Goal: Complete application form

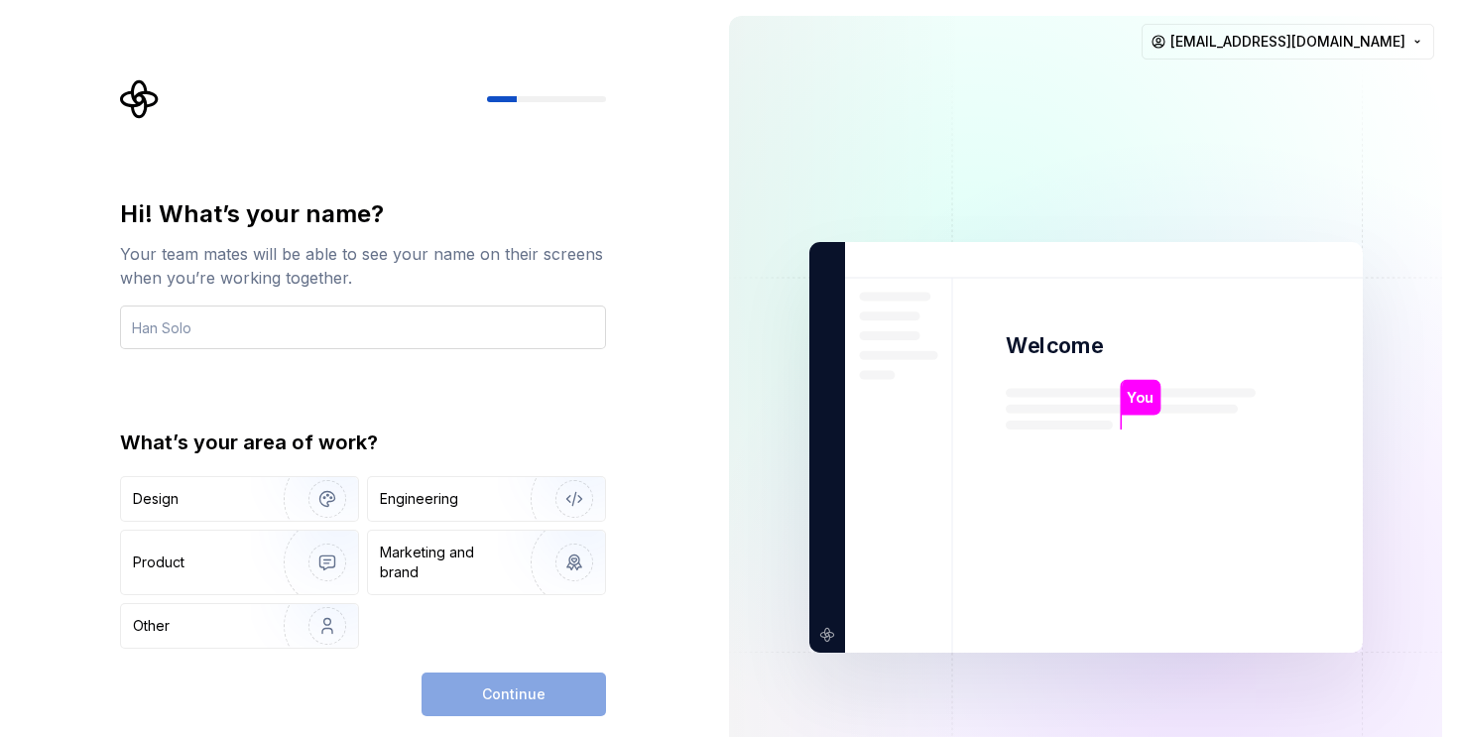
click at [224, 323] on input "text" at bounding box center [363, 327] width 486 height 44
click at [411, 583] on div "Marketing and brand" at bounding box center [486, 562] width 237 height 63
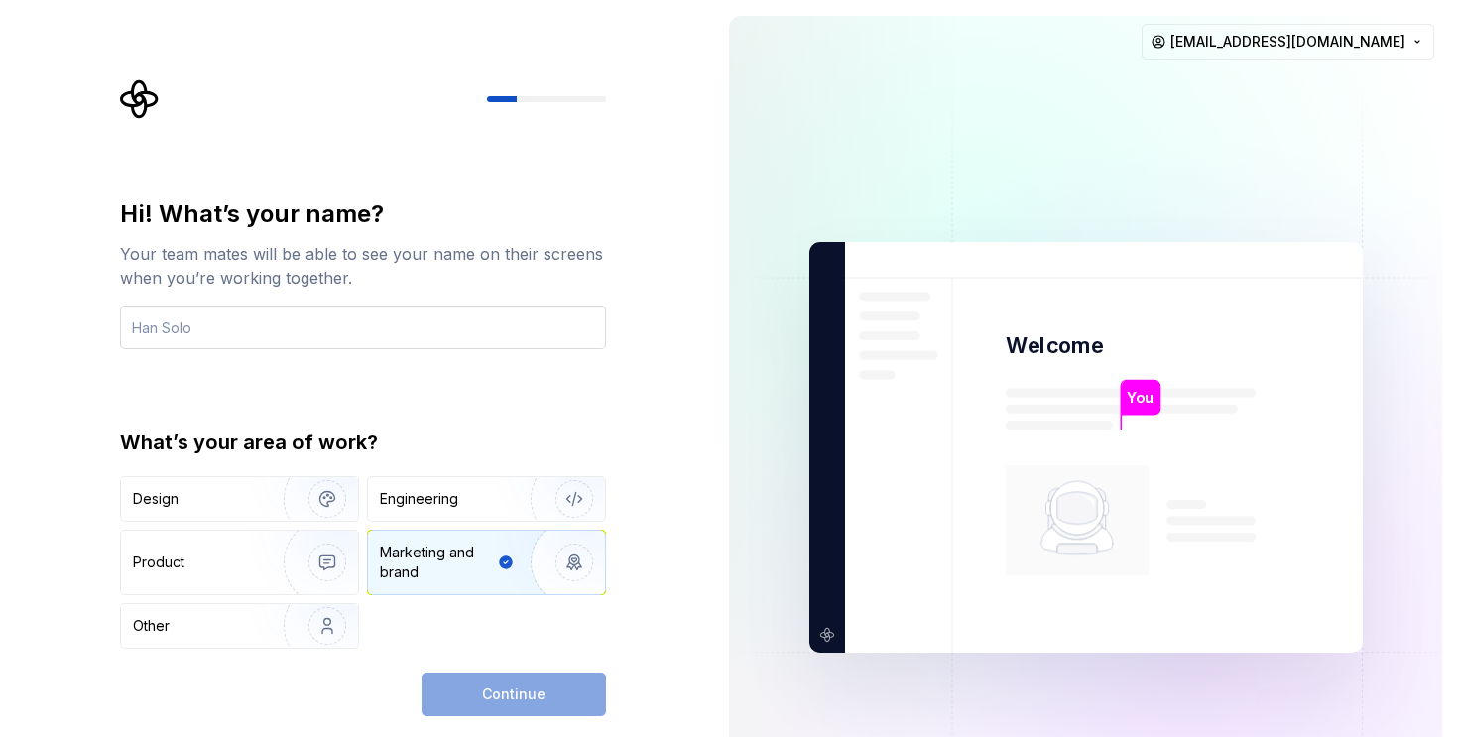
click at [237, 327] on input "text" at bounding box center [363, 327] width 486 height 44
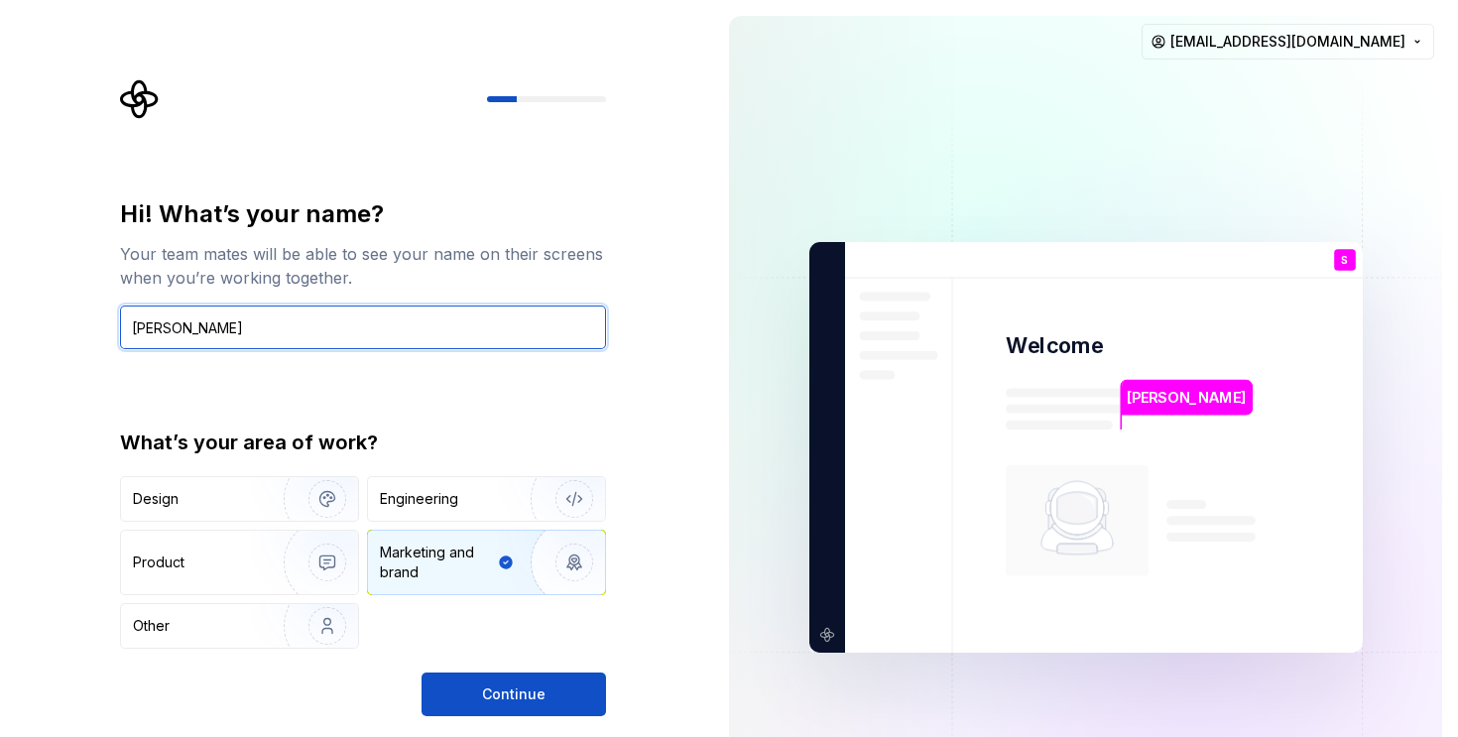
type input "[PERSON_NAME]"
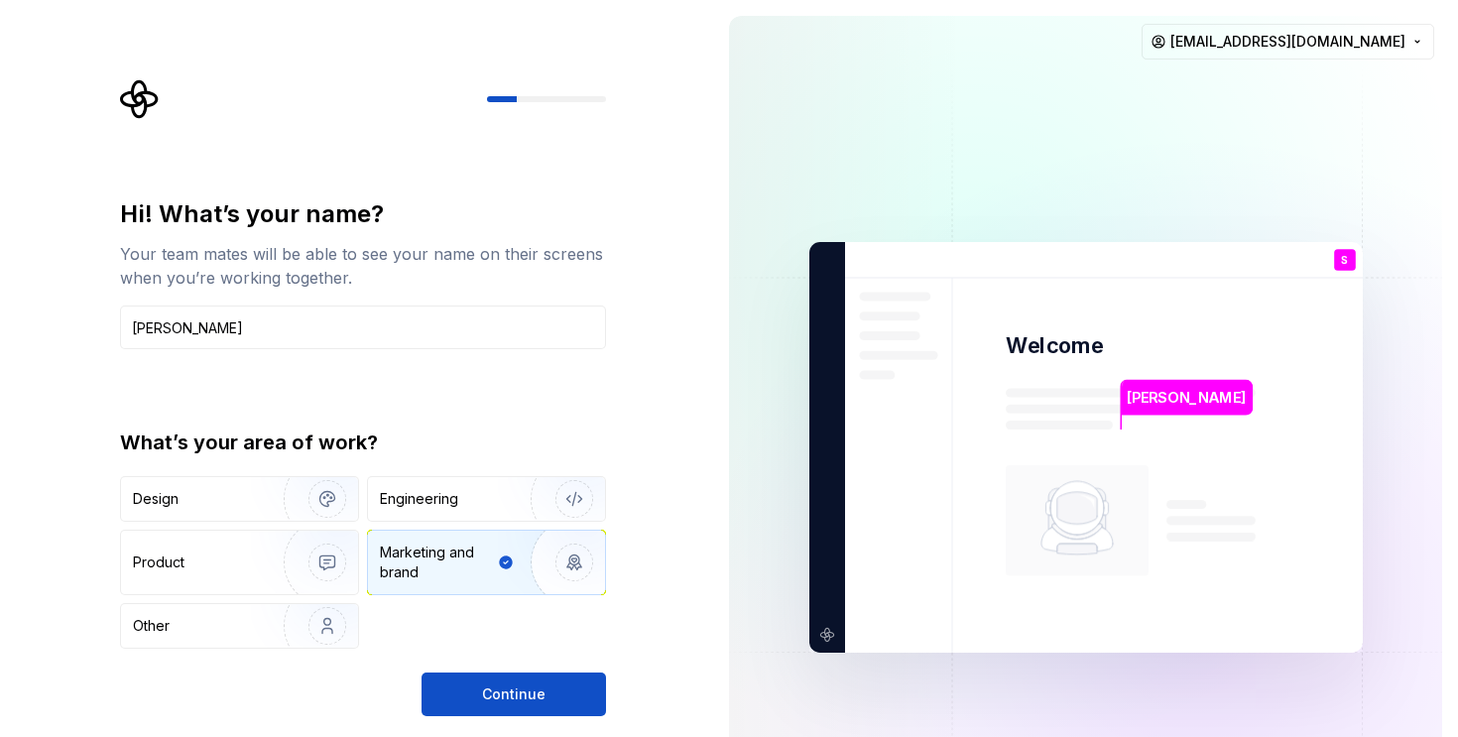
click at [477, 716] on div "Hi! What’s your name? Your team mates will be able to see your name on their sc…" at bounding box center [356, 447] width 713 height 895
click at [495, 707] on button "Continue" at bounding box center [514, 694] width 184 height 44
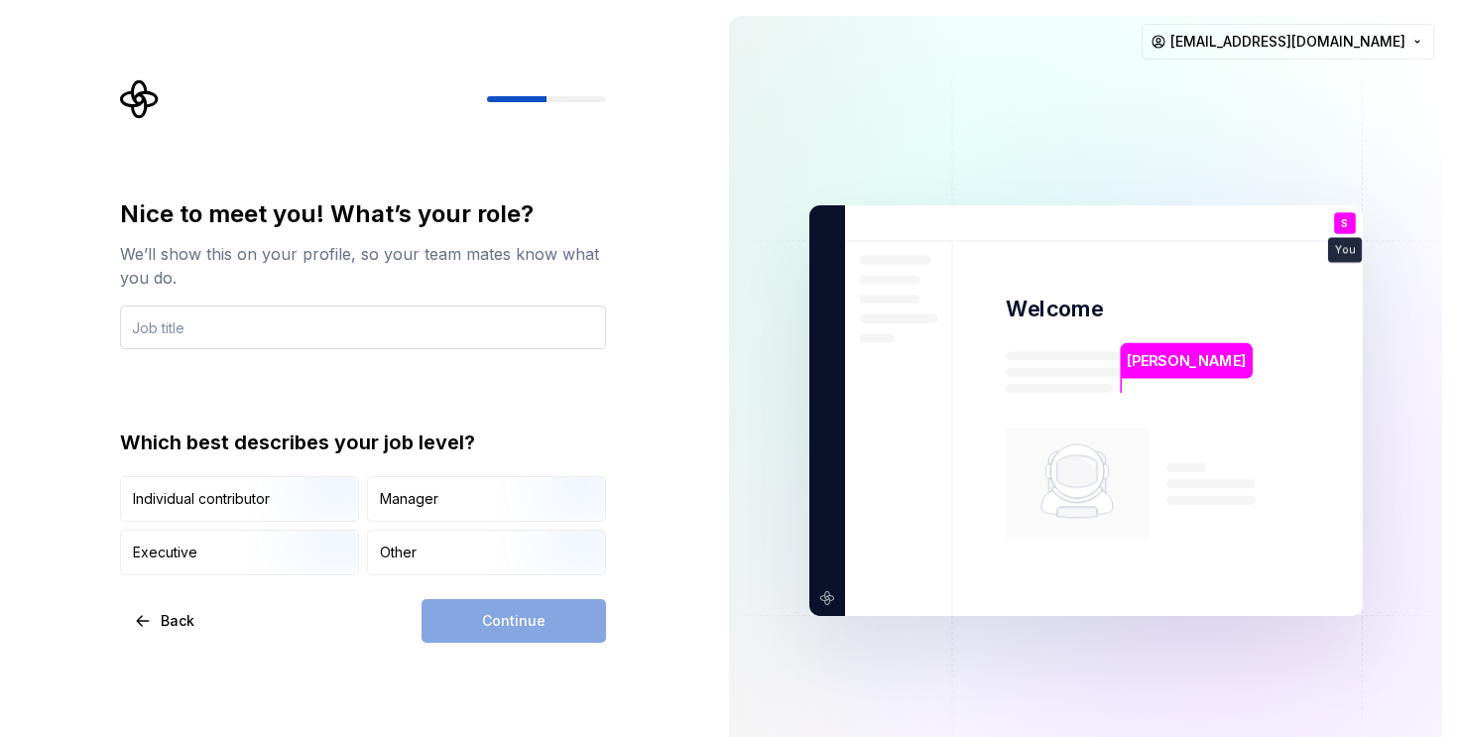
click at [311, 332] on input "text" at bounding box center [363, 327] width 486 height 44
click at [416, 514] on div "Manager" at bounding box center [486, 499] width 237 height 44
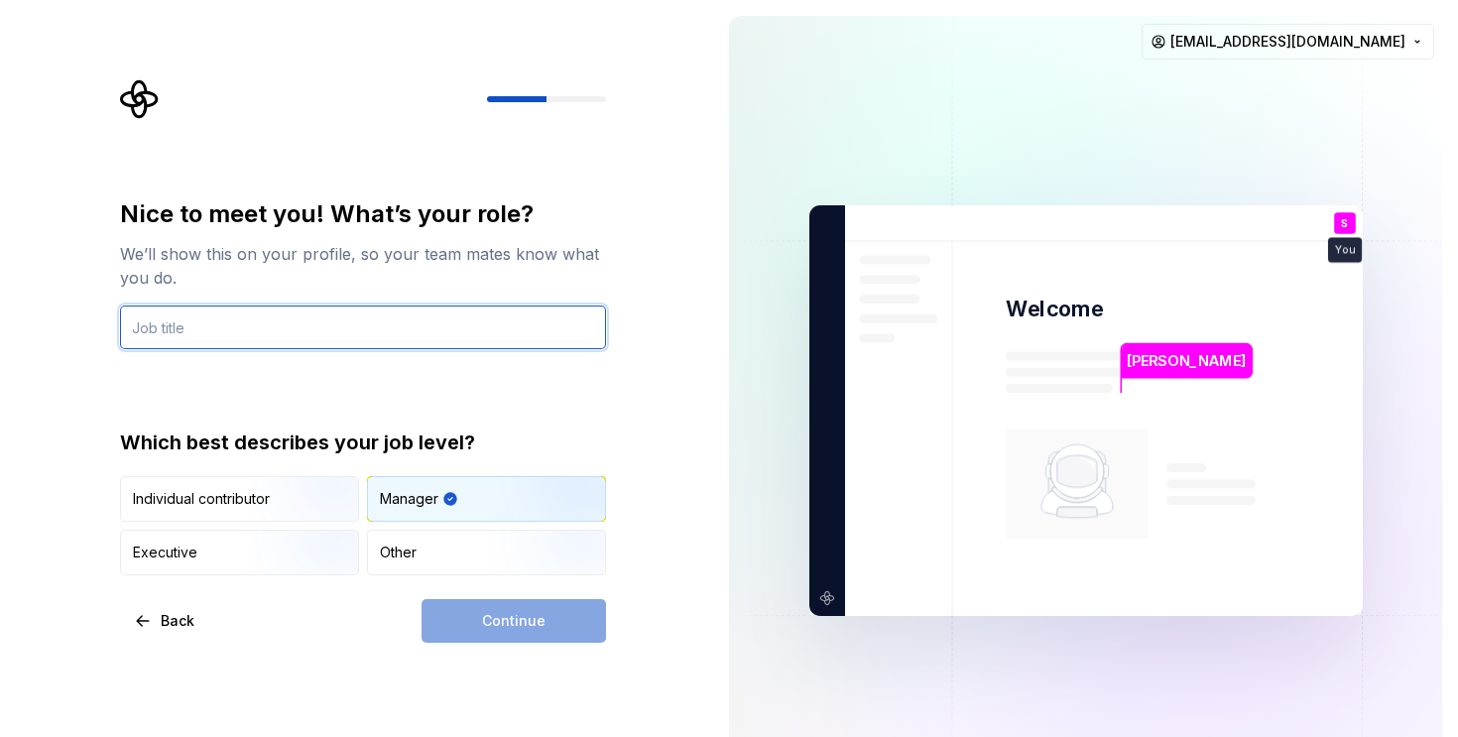
click at [193, 329] on input "text" at bounding box center [363, 327] width 486 height 44
type input "Marketer"
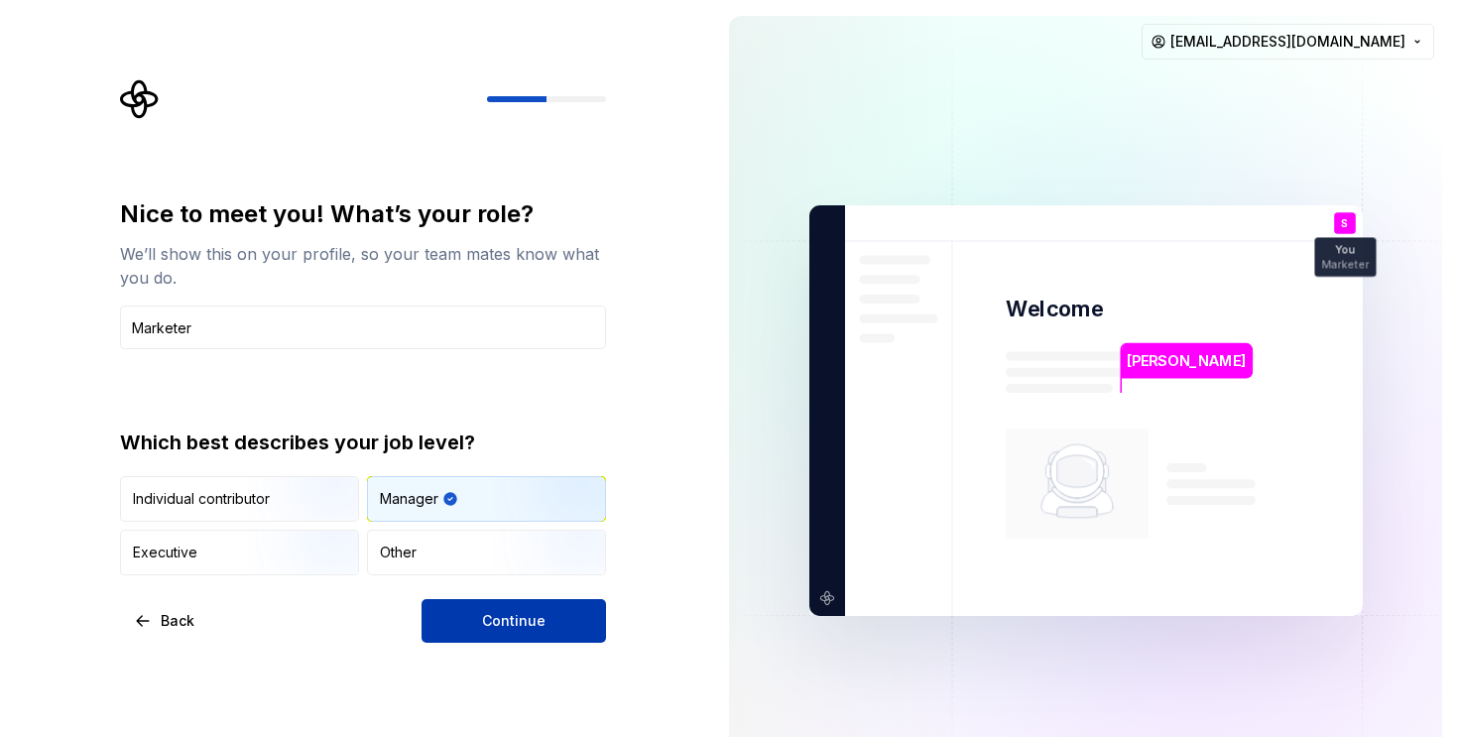
click at [535, 633] on button "Continue" at bounding box center [514, 621] width 184 height 44
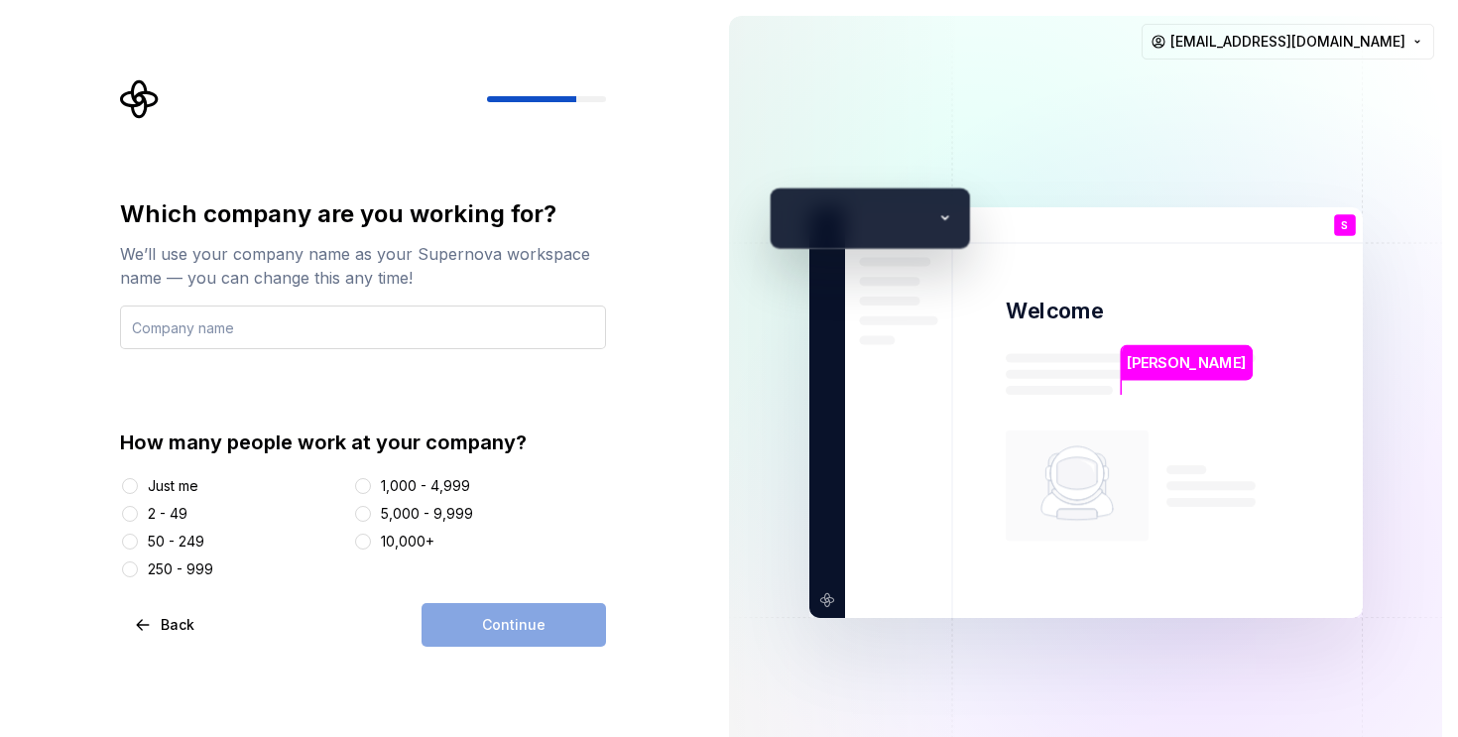
click at [307, 334] on input "text" at bounding box center [363, 327] width 486 height 44
type input "STYXSPORTS"
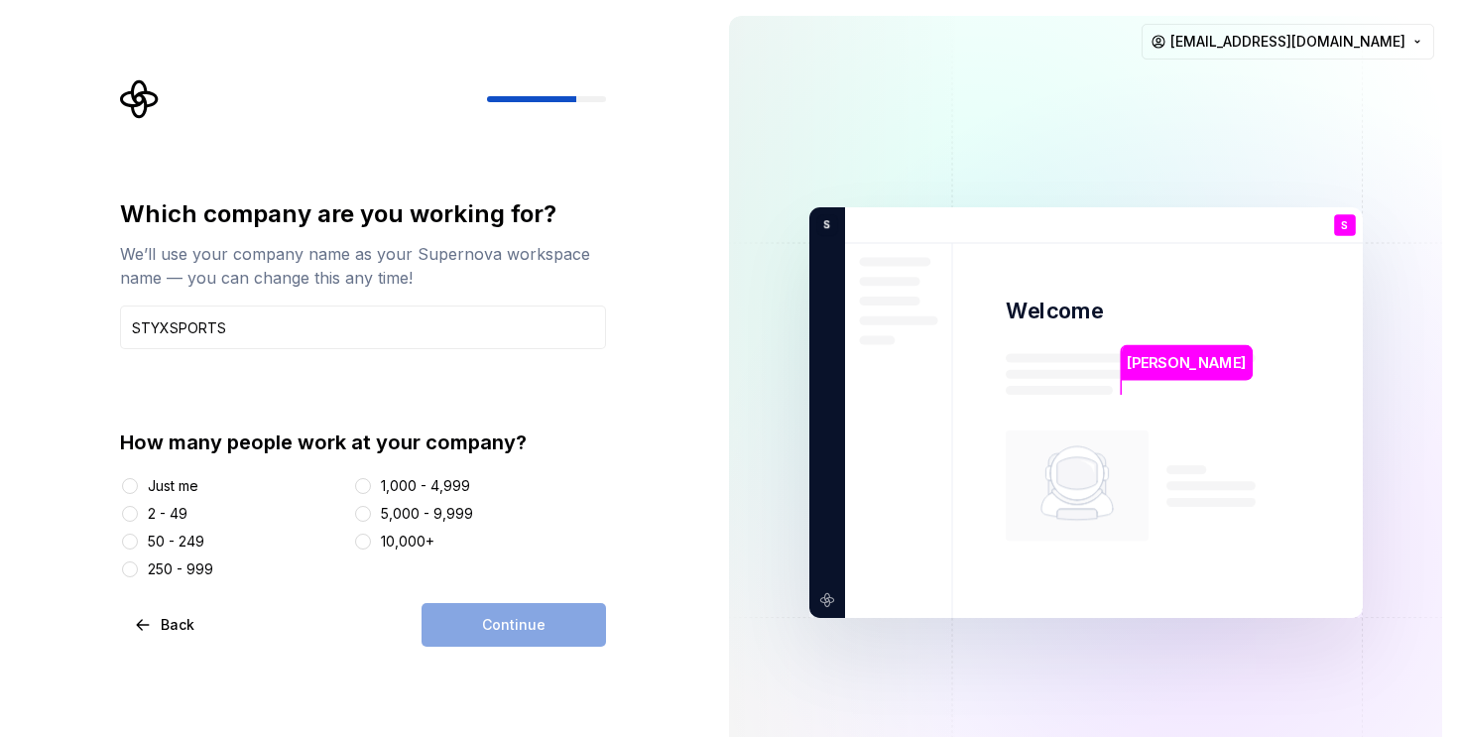
click at [156, 513] on div "2 - 49" at bounding box center [168, 514] width 40 height 20
click at [138, 513] on button "2 - 49" at bounding box center [130, 514] width 16 height 16
click at [516, 615] on span "Continue" at bounding box center [513, 625] width 63 height 20
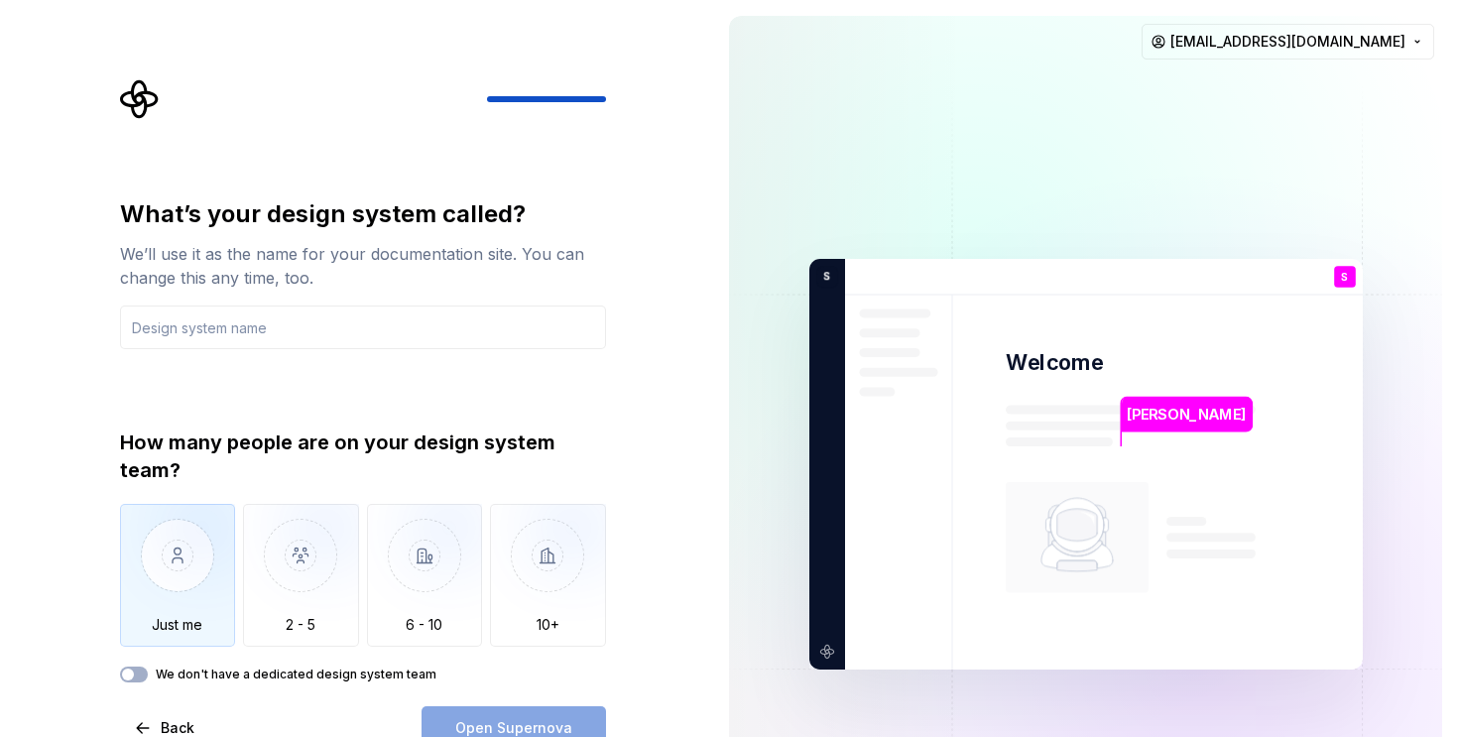
click at [204, 596] on img "button" at bounding box center [178, 570] width 116 height 133
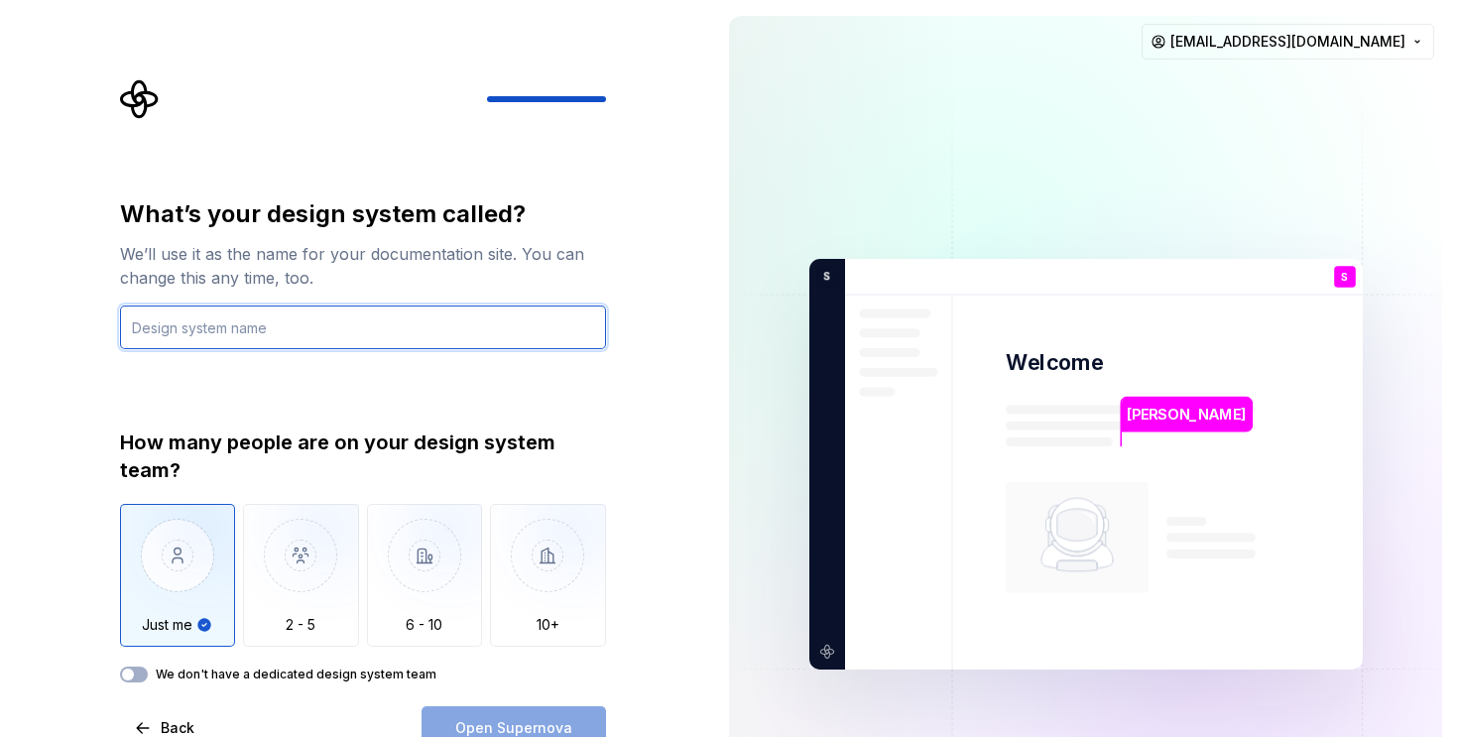
click at [202, 340] on input "text" at bounding box center [363, 327] width 486 height 44
type input "jj"
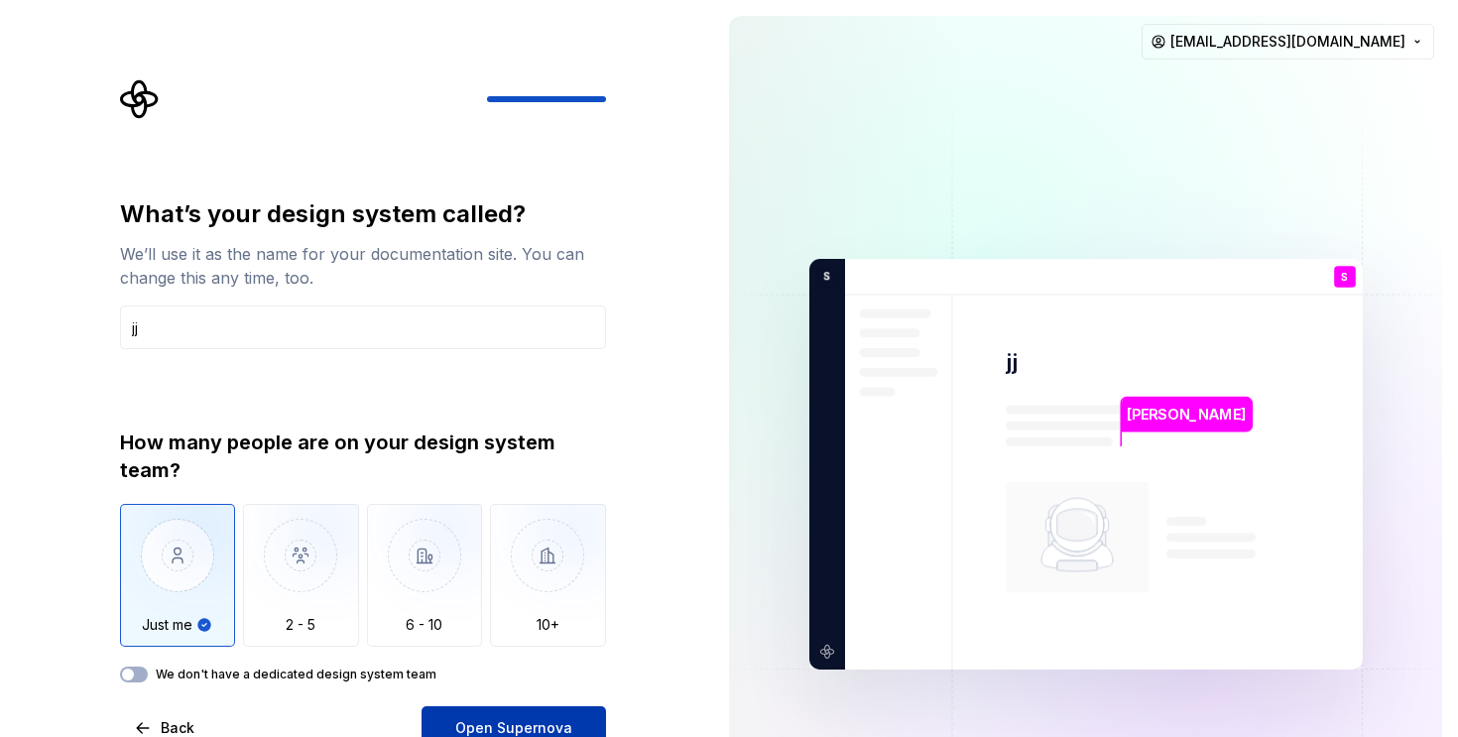
click at [540, 724] on span "Open Supernova" at bounding box center [513, 728] width 117 height 20
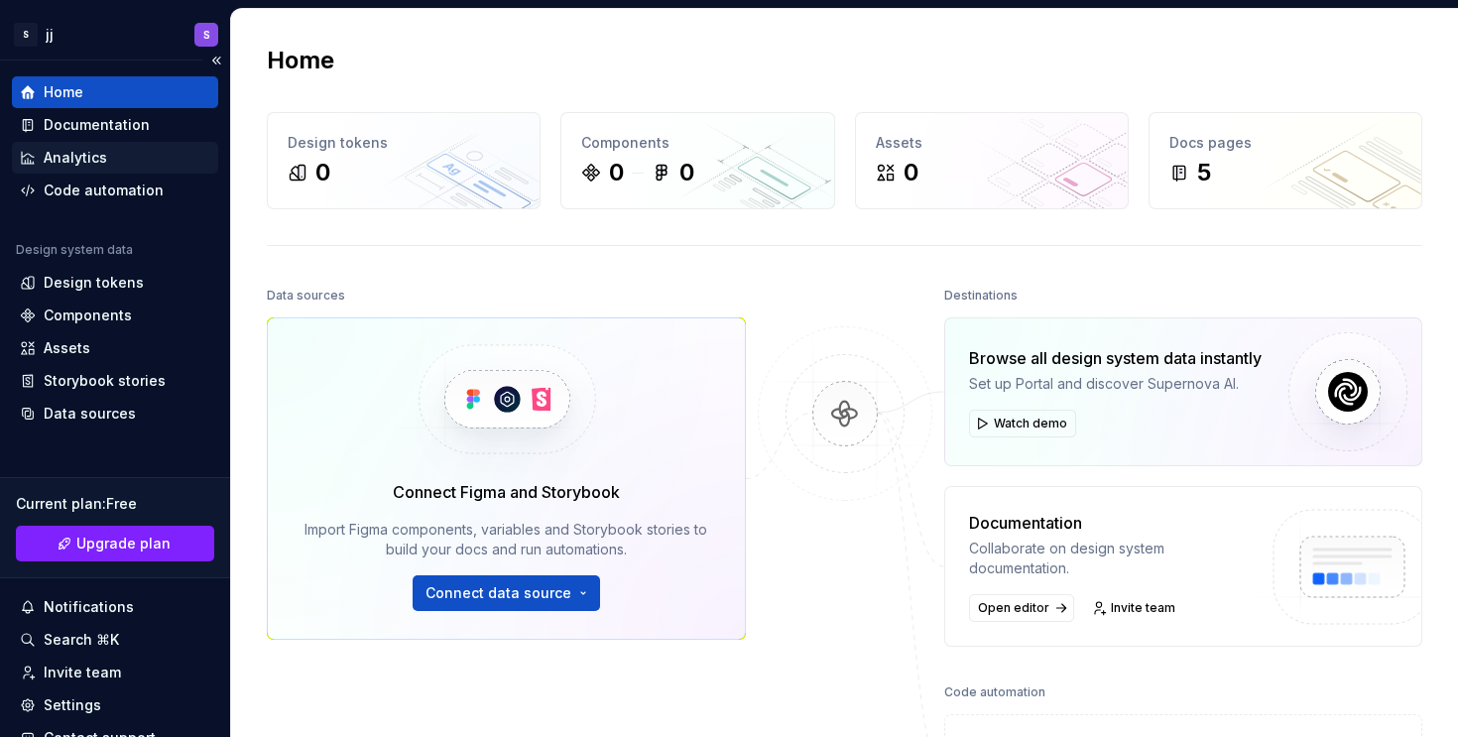
click at [69, 149] on div "Analytics" at bounding box center [75, 158] width 63 height 20
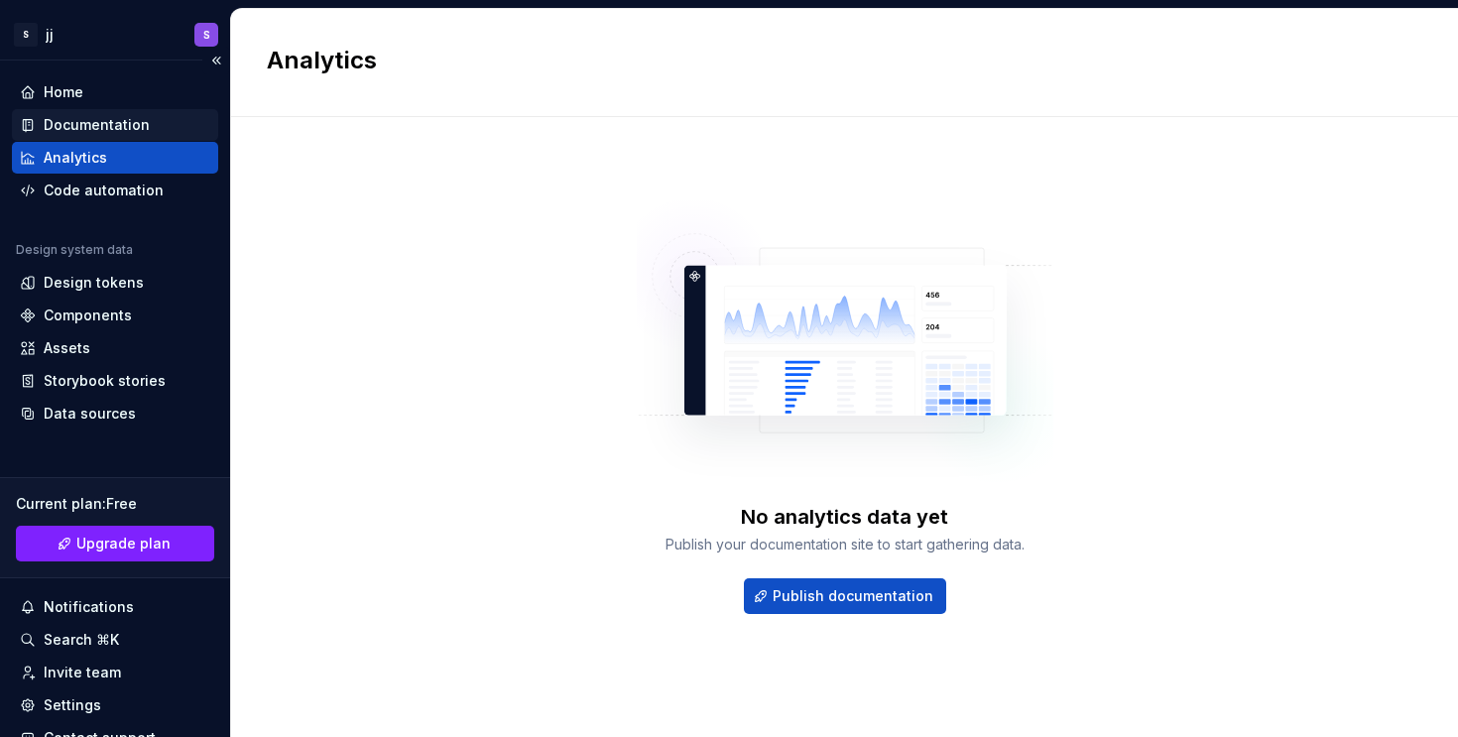
click at [68, 129] on div "Documentation" at bounding box center [97, 125] width 106 height 20
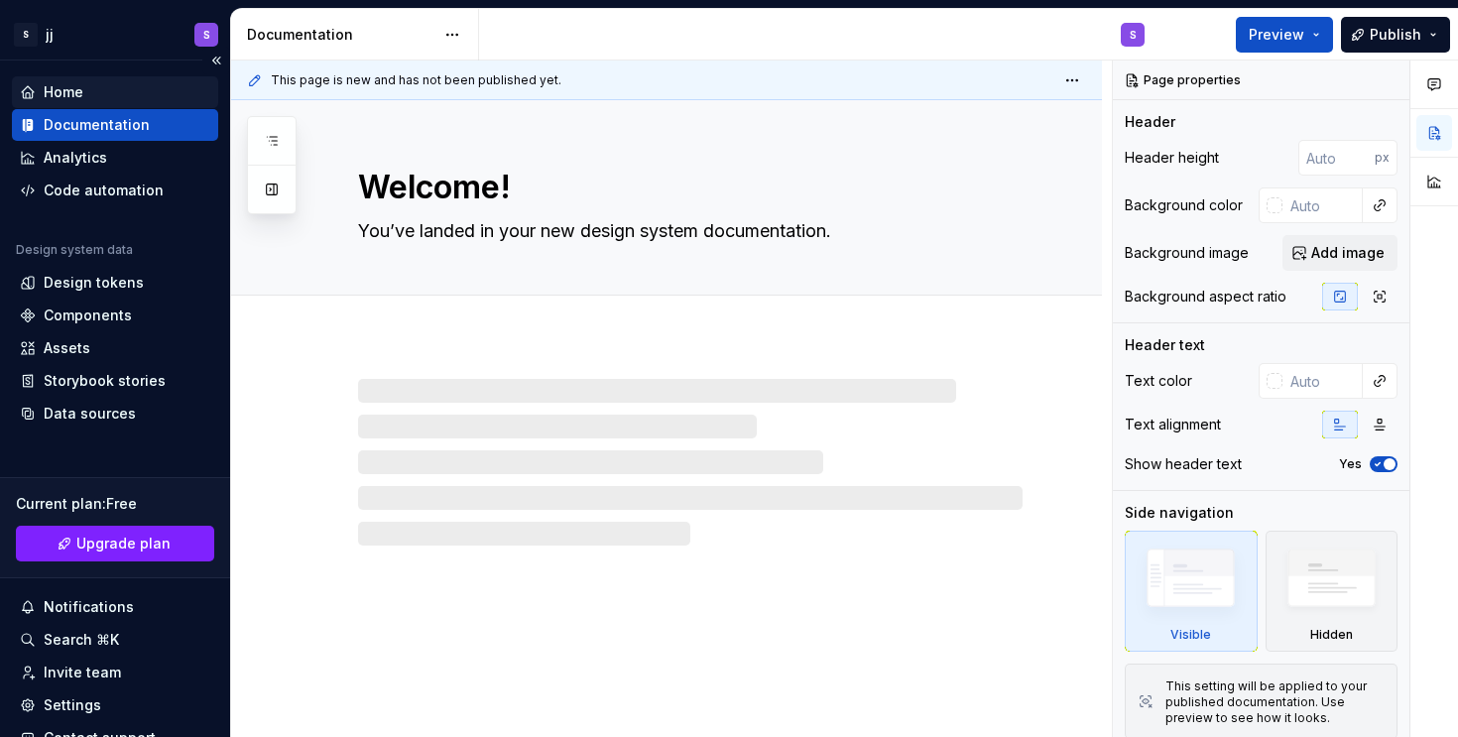
type textarea "*"
click at [44, 96] on div "Home" at bounding box center [64, 92] width 40 height 20
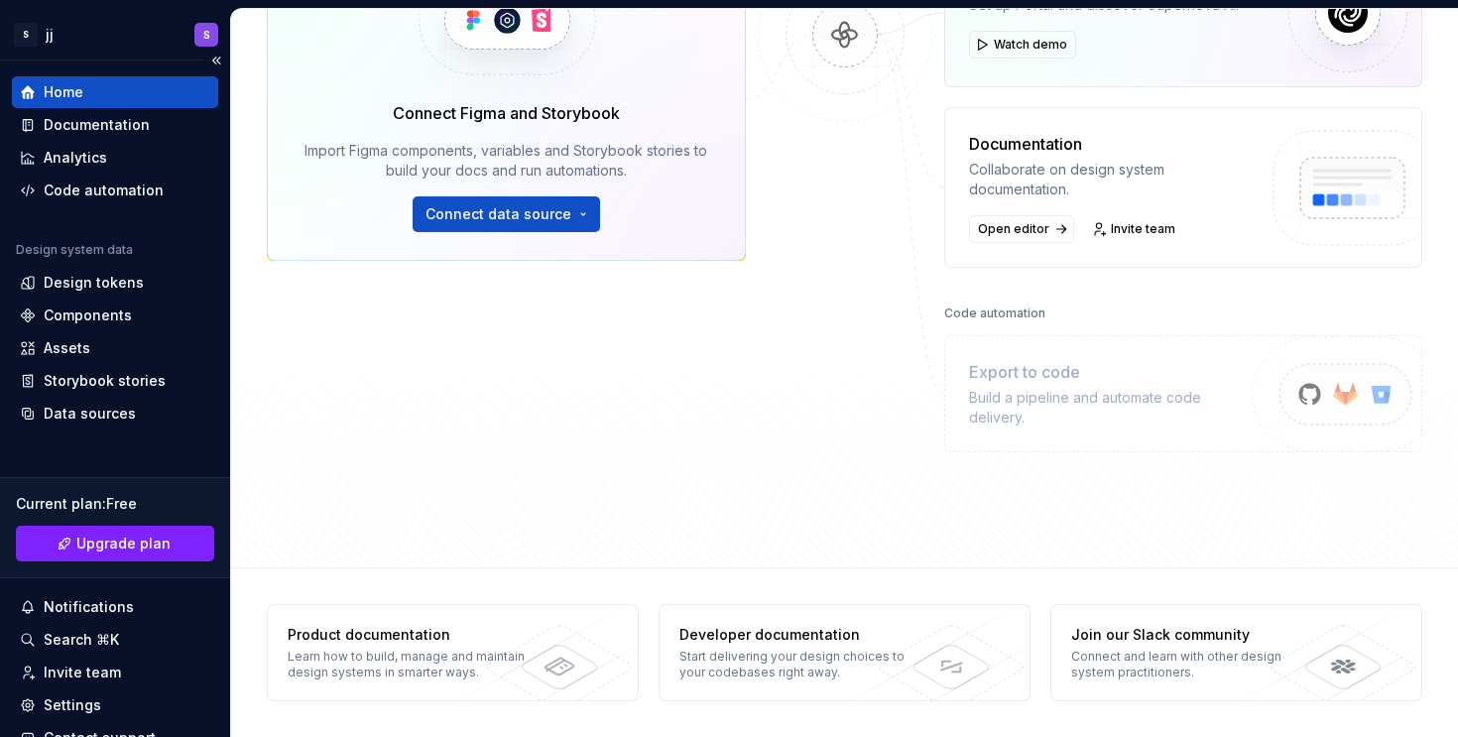
scroll to position [118, 0]
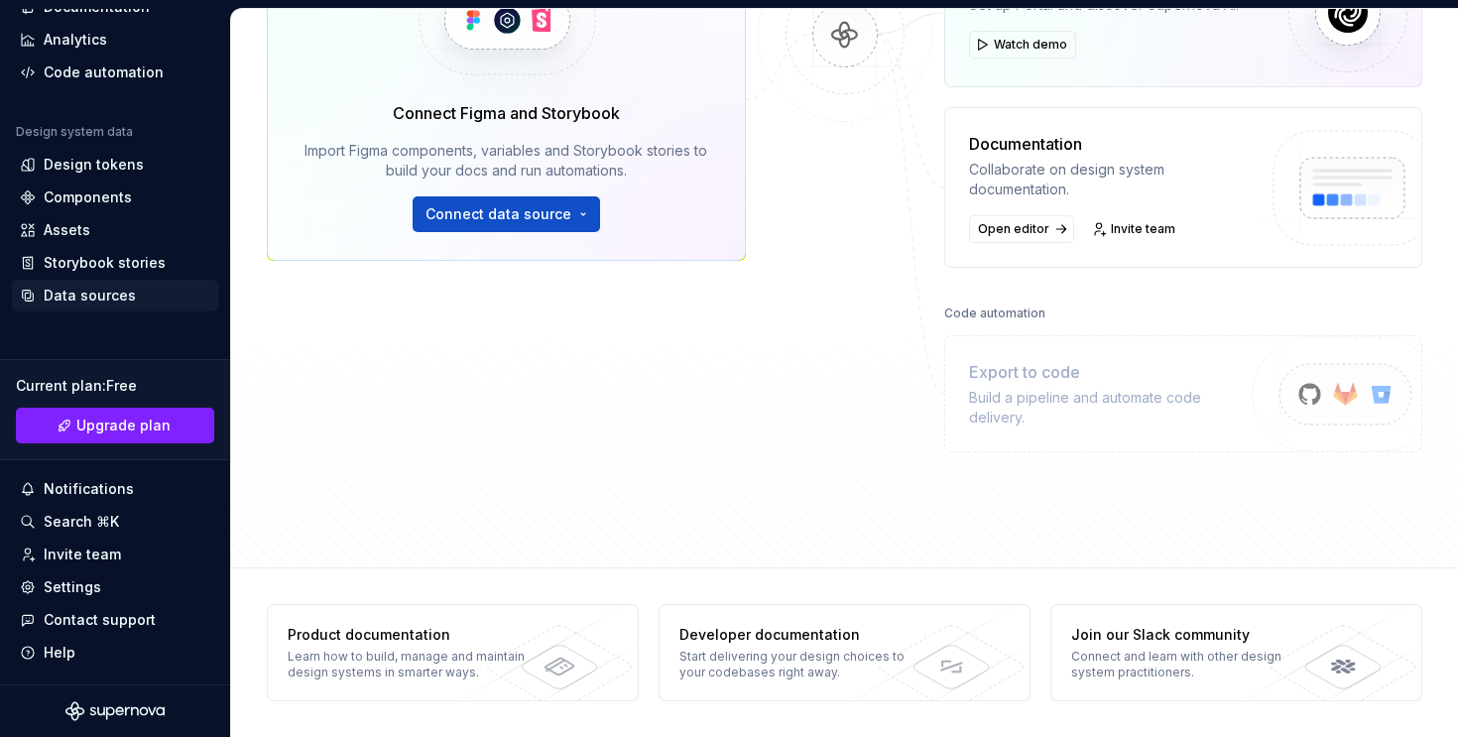
click at [75, 299] on div "Data sources" at bounding box center [90, 296] width 92 height 20
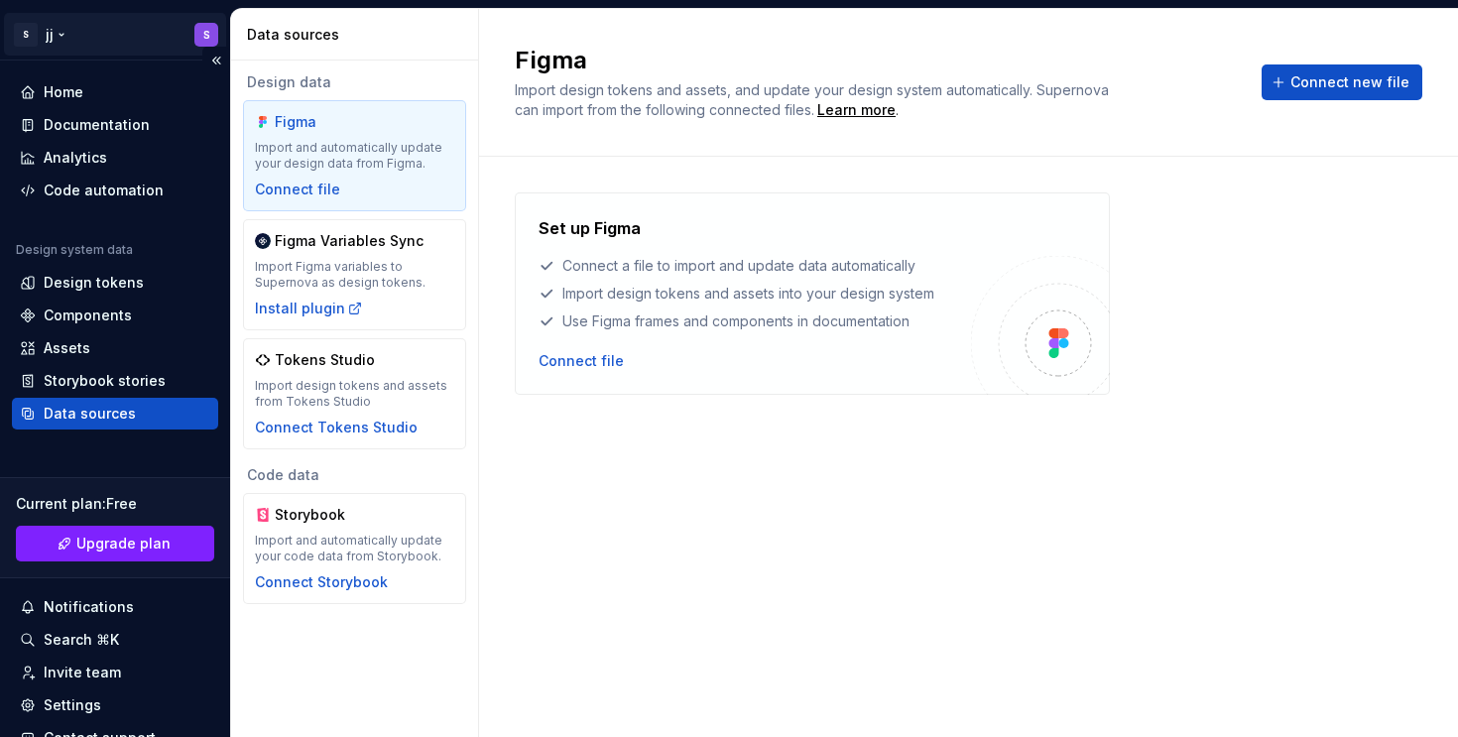
click at [34, 45] on html "S jj S Home Documentation Analytics Code automation Design system data Design t…" at bounding box center [729, 368] width 1458 height 737
click at [218, 39] on html "S jj S Home Documentation Analytics Code automation Design system data Design t…" at bounding box center [729, 368] width 1458 height 737
click at [213, 39] on html "S jj S Home Documentation Analytics Code automation Design system data Design t…" at bounding box center [729, 368] width 1458 height 737
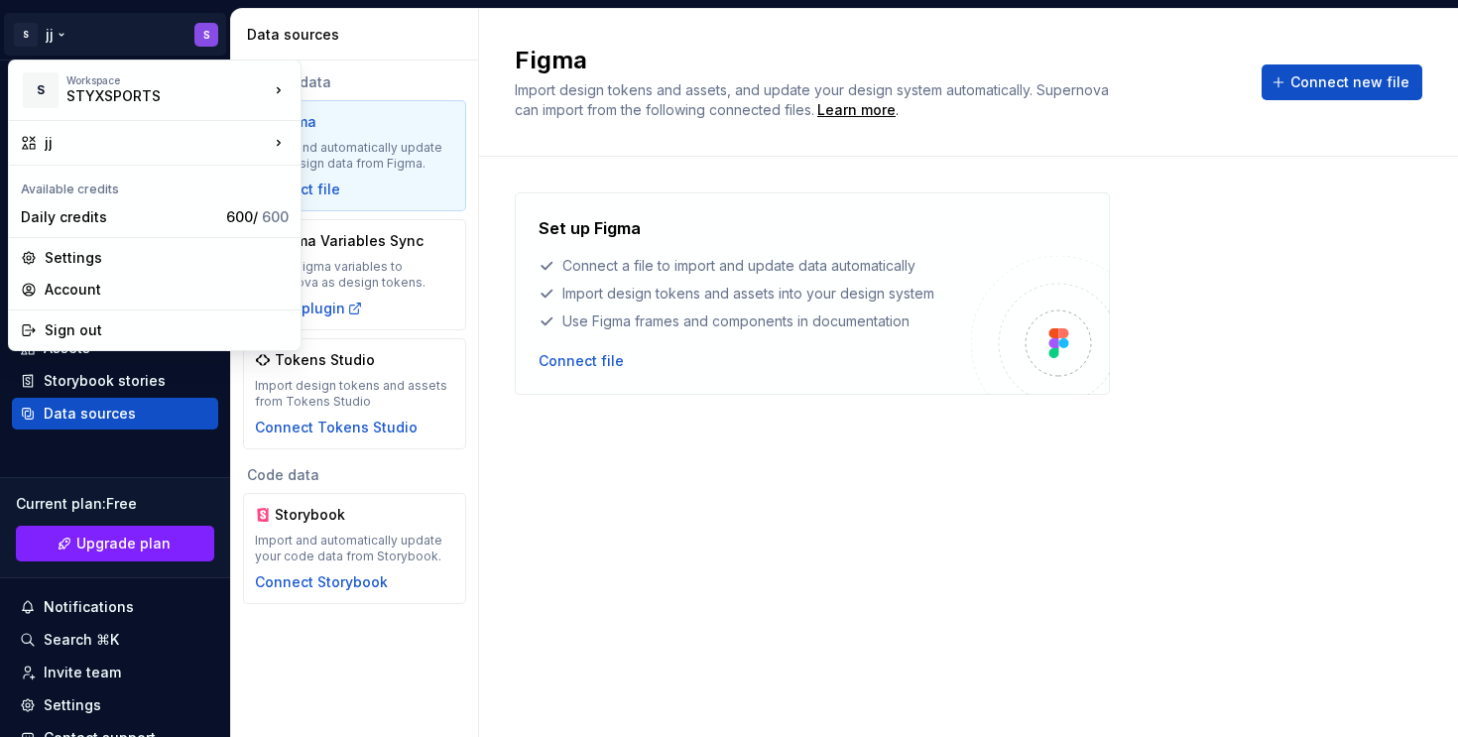
click at [30, 30] on html "S jj S Home Documentation Analytics Code automation Design system data Design t…" at bounding box center [729, 368] width 1458 height 737
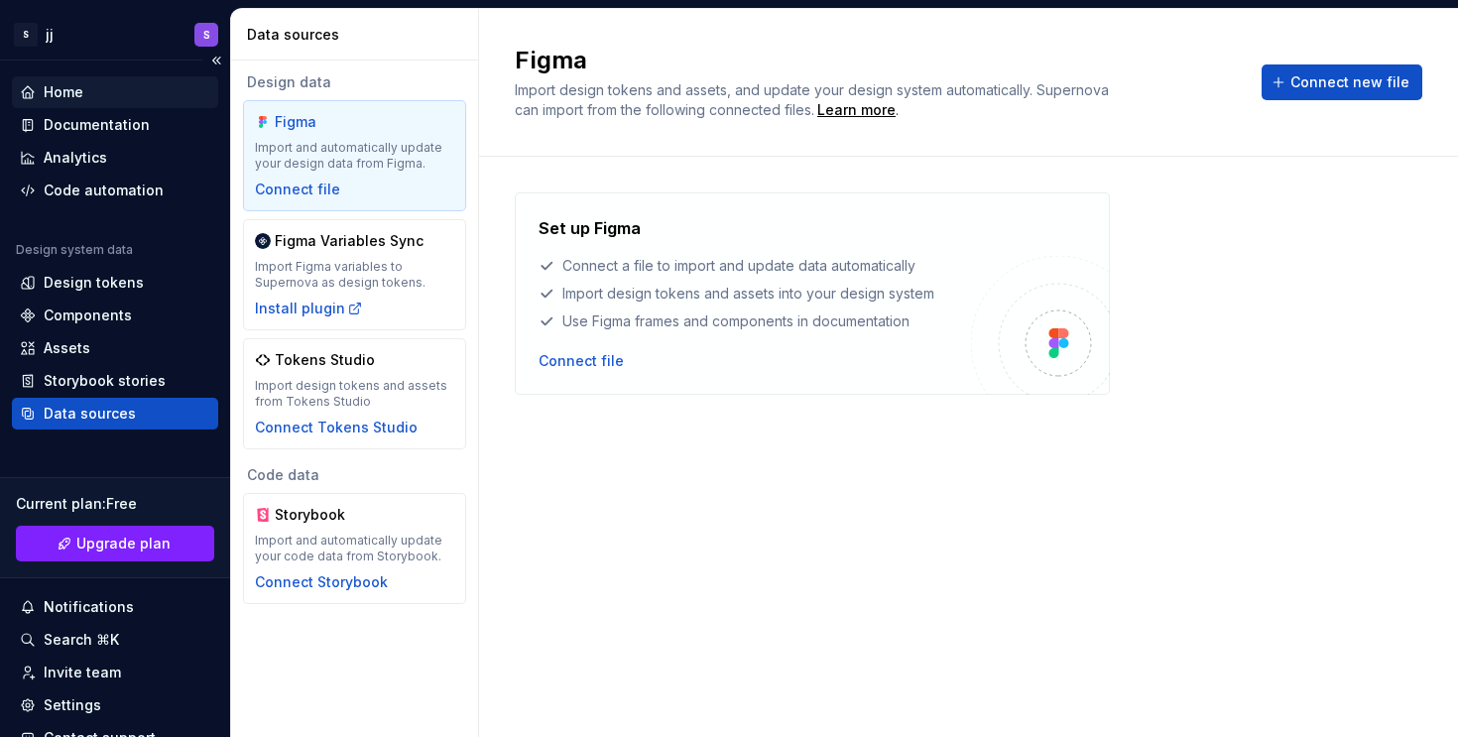
click at [47, 88] on div "Home" at bounding box center [64, 92] width 40 height 20
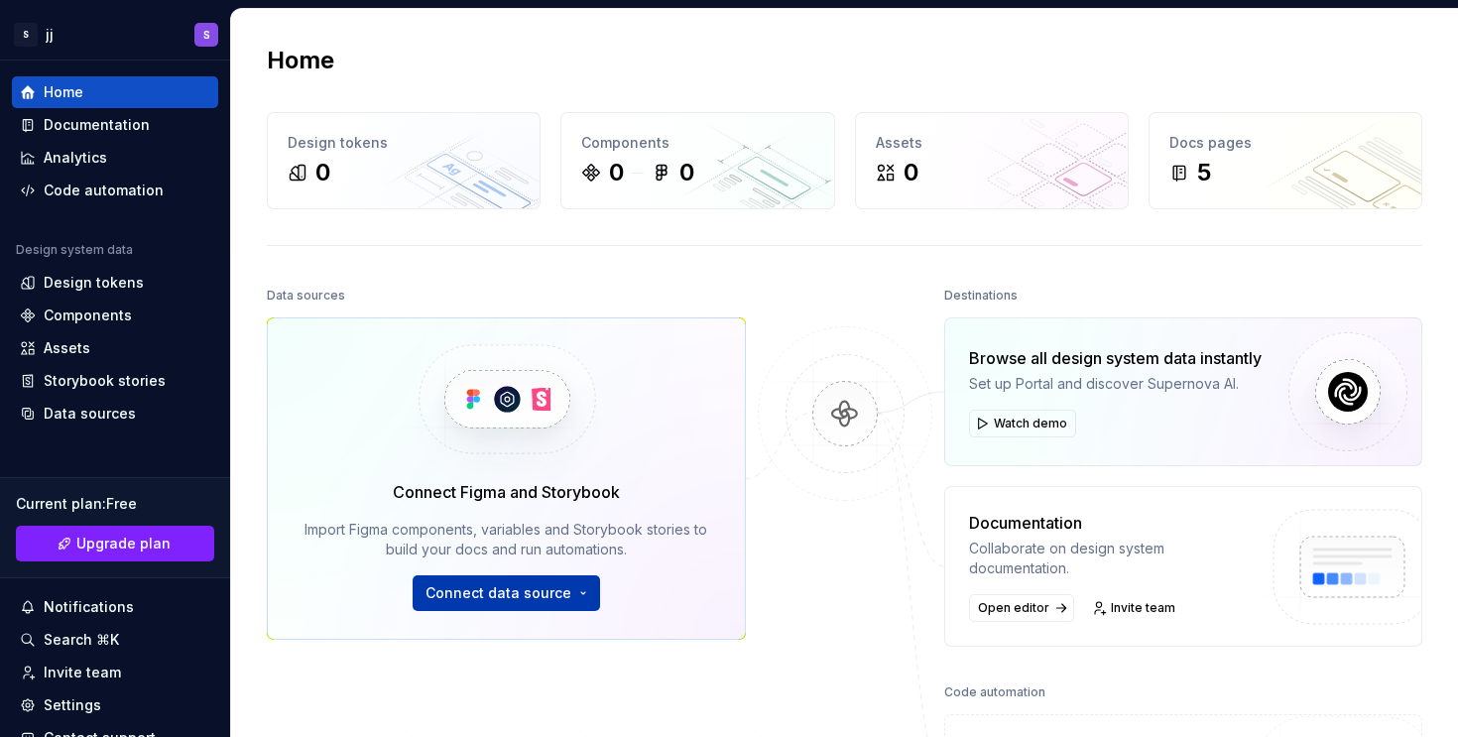
click at [511, 601] on span "Connect data source" at bounding box center [498, 593] width 146 height 20
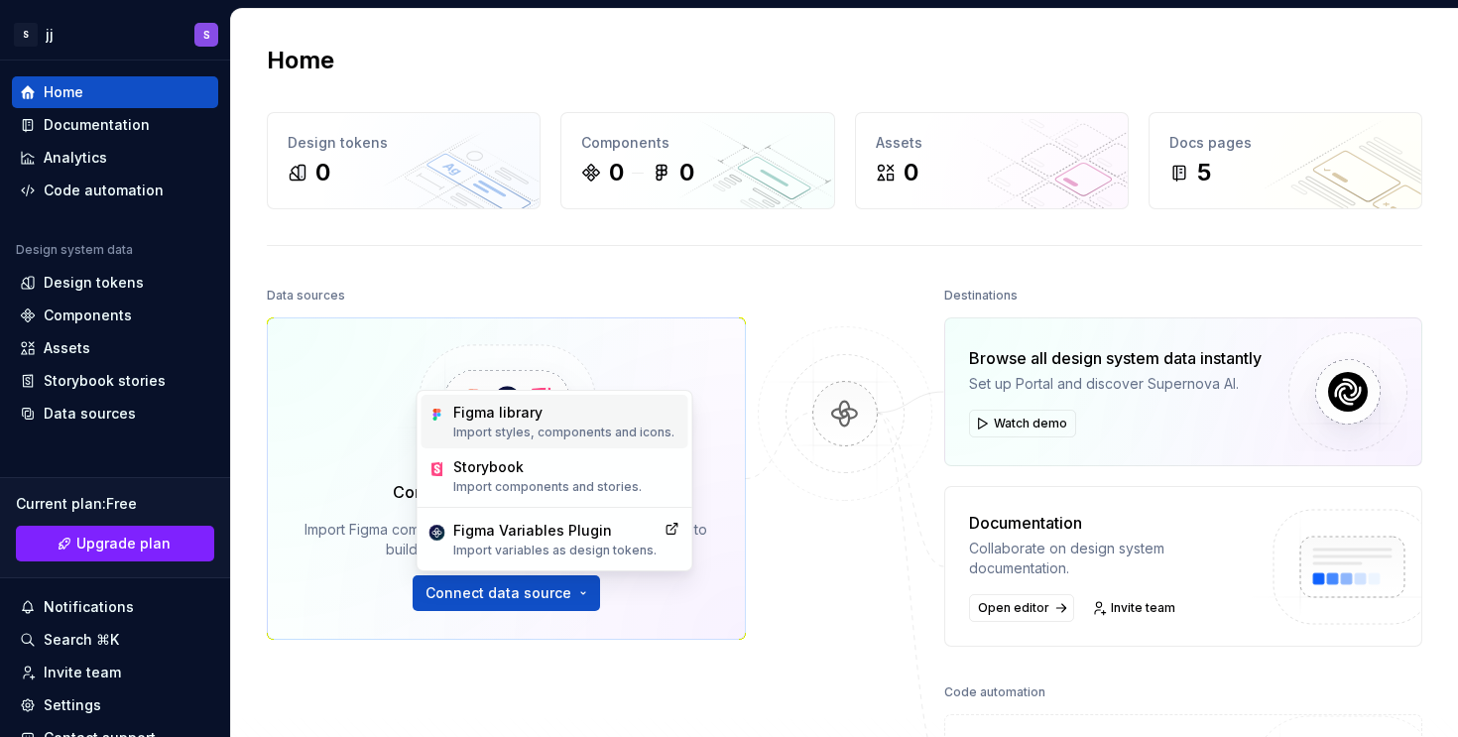
click at [503, 416] on div "Figma library" at bounding box center [563, 413] width 221 height 20
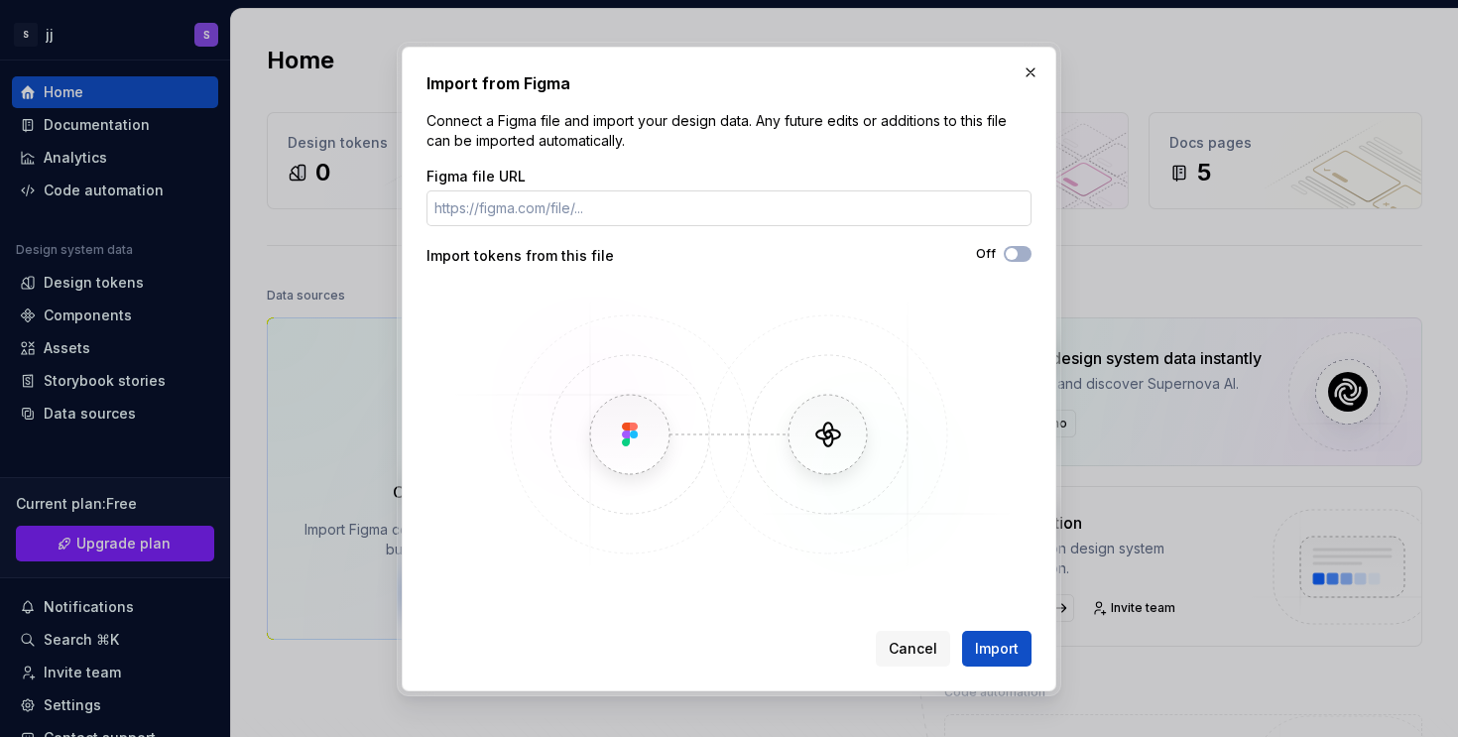
click at [630, 211] on input "Figma file URL" at bounding box center [728, 208] width 605 height 36
click at [988, 652] on span "Import" at bounding box center [997, 649] width 44 height 20
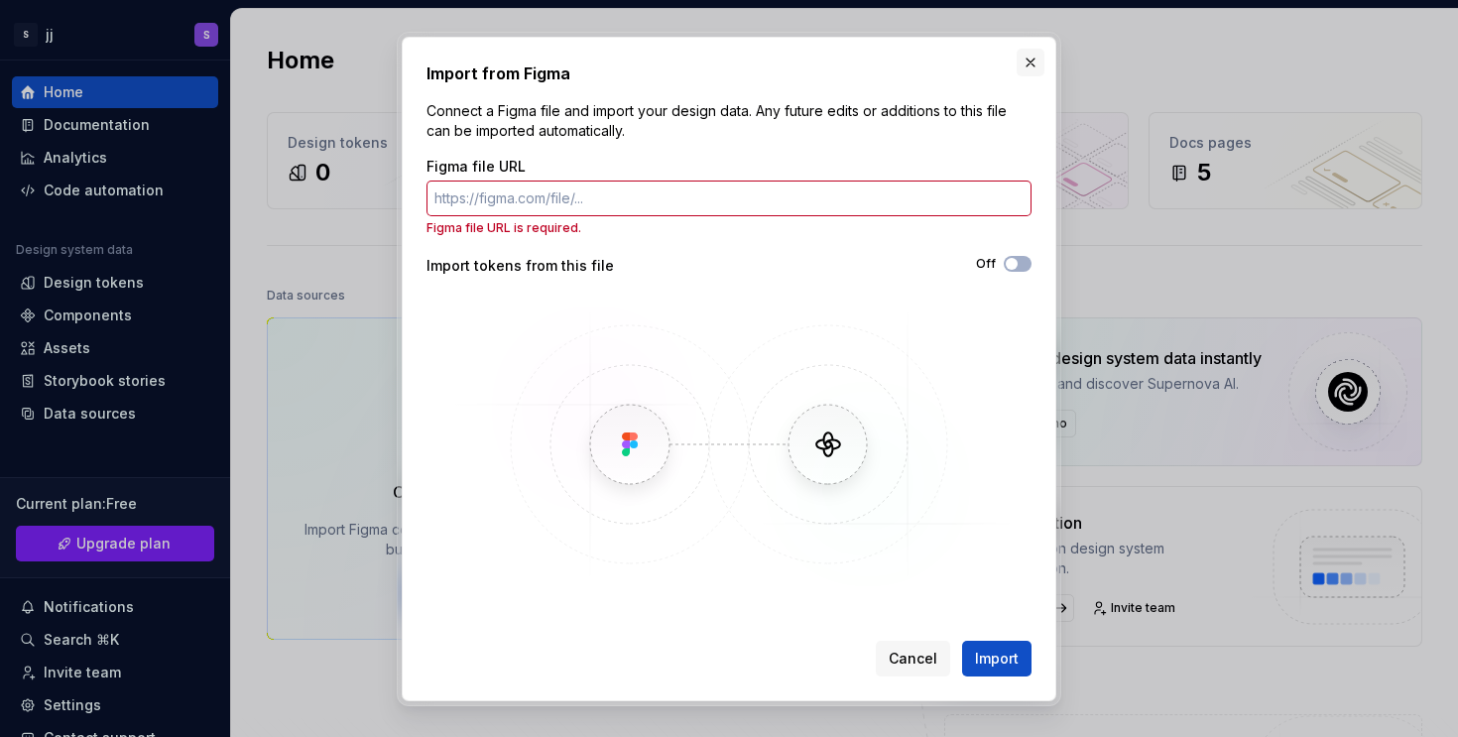
click at [1030, 63] on button "button" at bounding box center [1031, 63] width 28 height 28
